Goal: Information Seeking & Learning: Learn about a topic

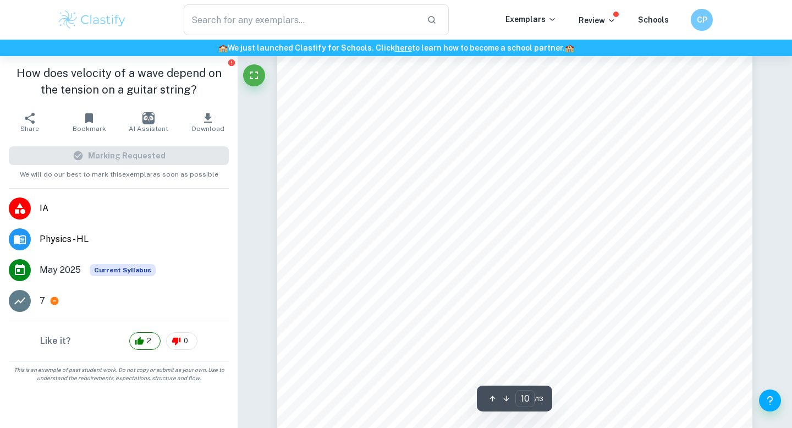
scroll to position [6423, 0]
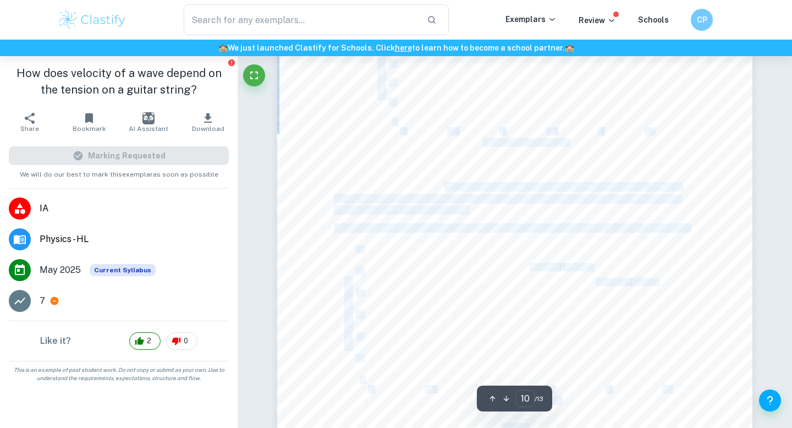
drag, startPoint x: 446, startPoint y: 187, endPoint x: 469, endPoint y: 210, distance: 32.3
click at [469, 210] on div "Where T is the tension force After changing the formula: &:ÿ = | | 1 2 7 &ÿ ÿ |…" at bounding box center [514, 152] width 475 height 672
drag, startPoint x: 468, startPoint y: 211, endPoint x: 445, endPoint y: 190, distance: 31.2
click at [445, 190] on div "Where T is the tension force After changing the formula: &:ÿ = | | 1 2 7 &ÿ ÿ |…" at bounding box center [514, 152] width 475 height 672
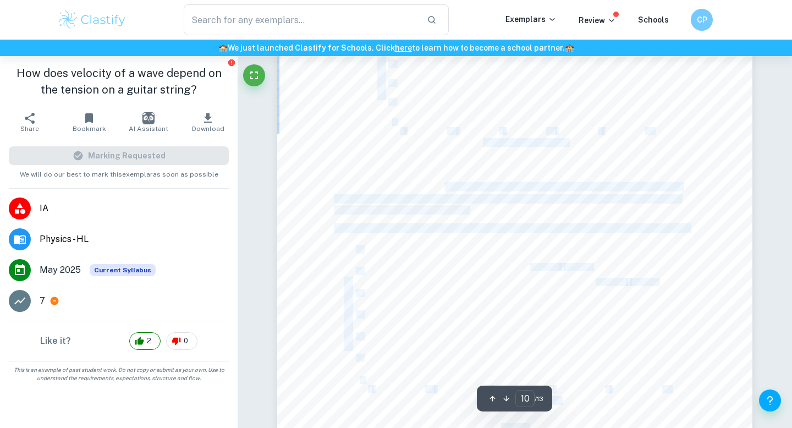
click at [445, 190] on span "For the plotted data points the uncertainty is so small that despite the error …" at bounding box center [508, 187] width 348 height 9
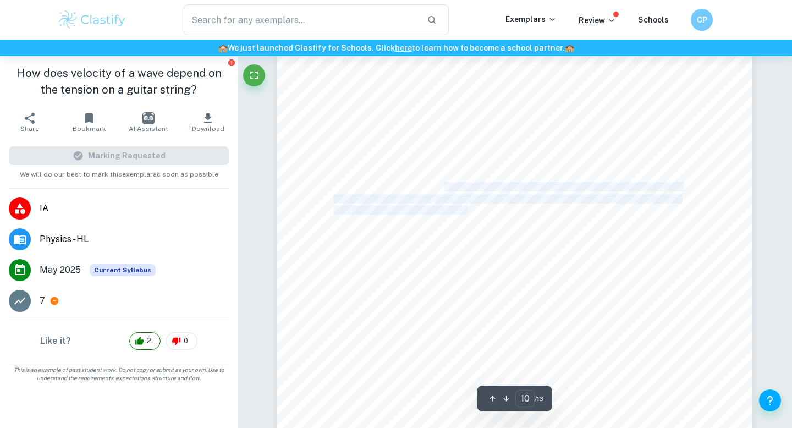
drag, startPoint x: 445, startPoint y: 190, endPoint x: 465, endPoint y: 209, distance: 28.0
click at [465, 209] on div "Where T is the tension force After changing the formula: &:ÿ = | | 1 2 7 &ÿ ÿ |…" at bounding box center [514, 152] width 475 height 672
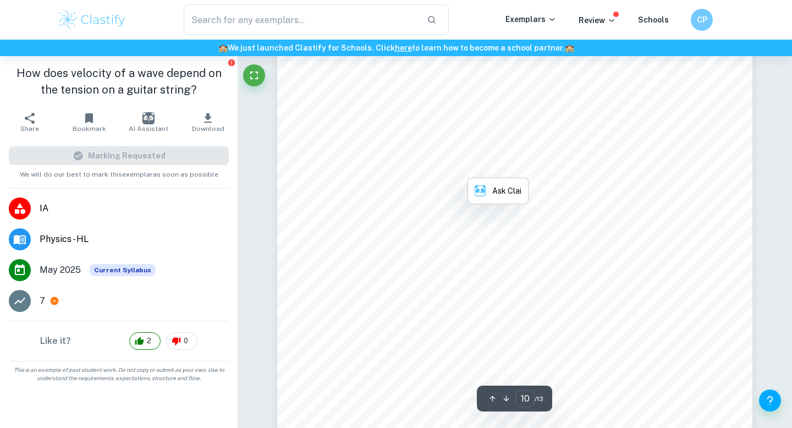
click at [598, 184] on span "The processed data was graphed to verify the hypothesis and the following outco…" at bounding box center [511, 184] width 355 height 9
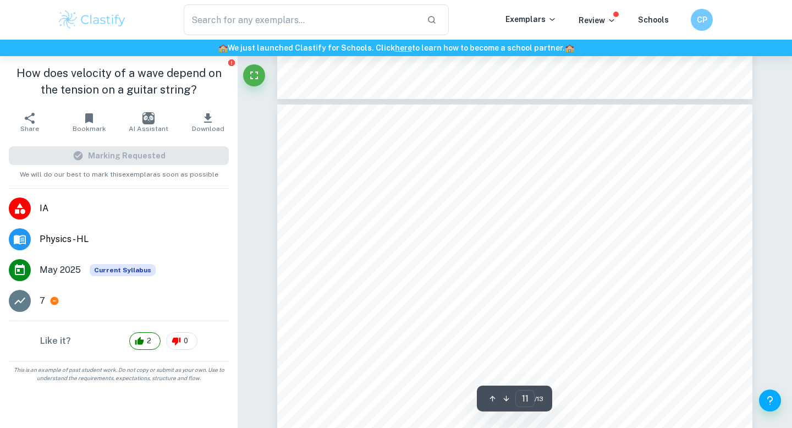
scroll to position [6813, 0]
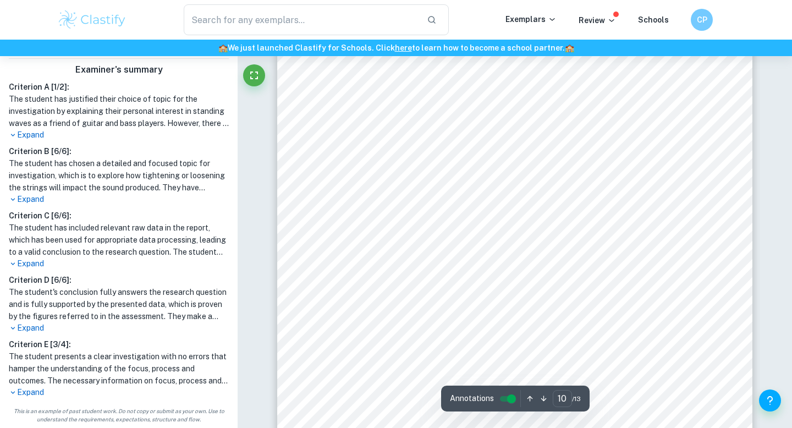
scroll to position [6387, 0]
type input "8"
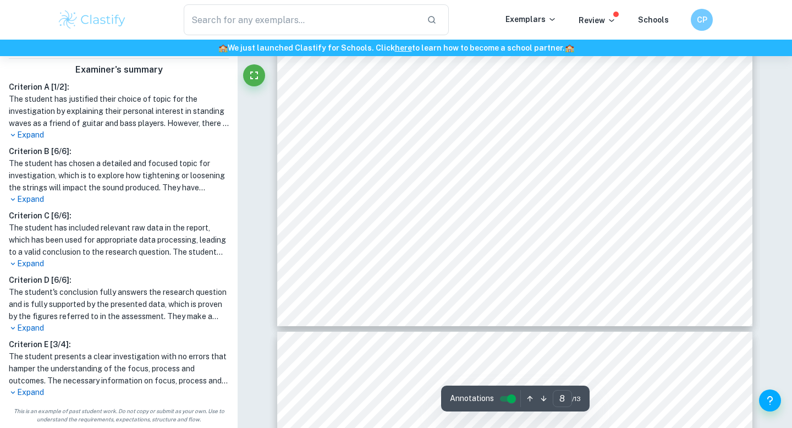
scroll to position [5246, 0]
